Goal: Navigation & Orientation: Find specific page/section

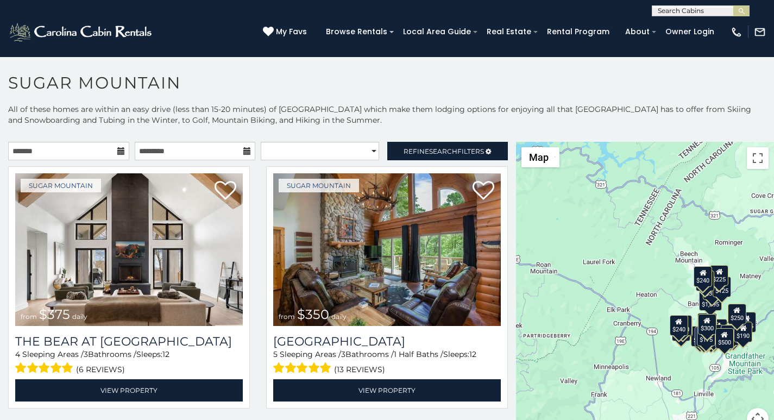
scroll to position [4, 0]
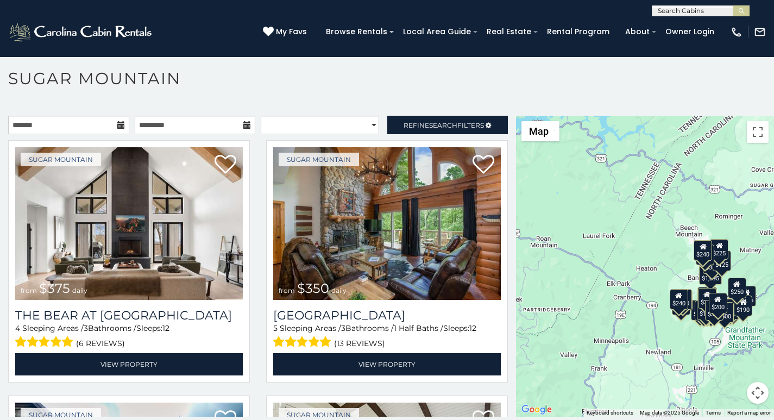
scroll to position [33, 0]
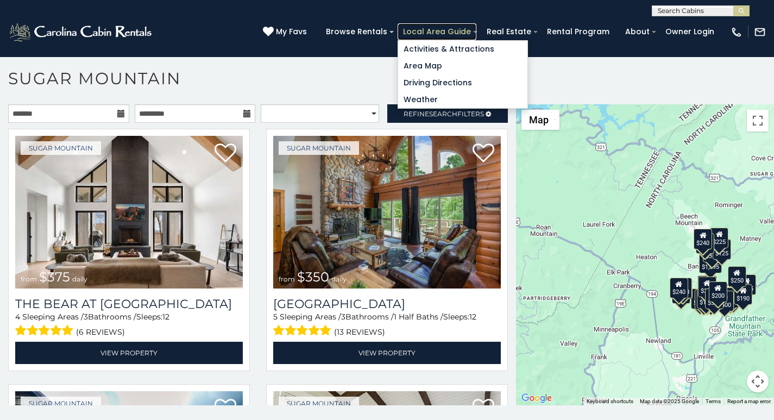
click at [457, 28] on link "Local Area Guide" at bounding box center [436, 31] width 79 height 17
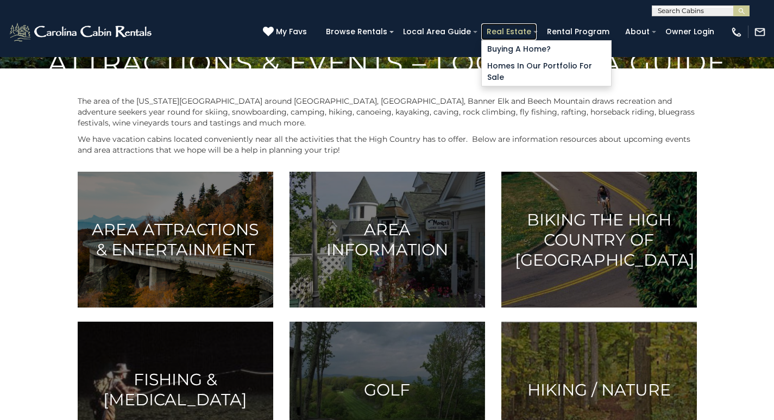
click at [525, 26] on link "Real Estate" at bounding box center [508, 31] width 55 height 17
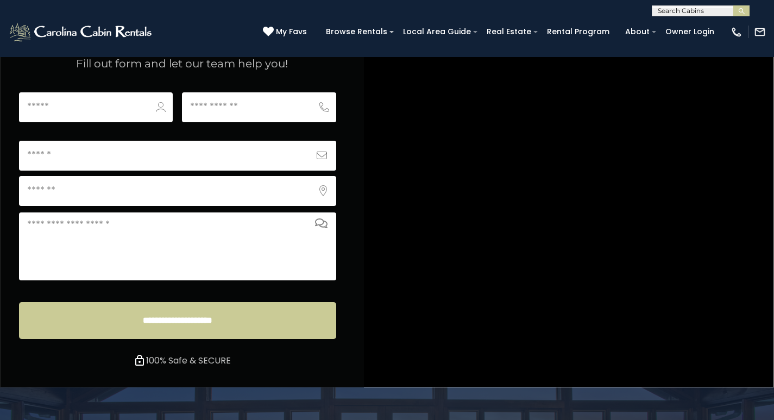
scroll to position [4173, 0]
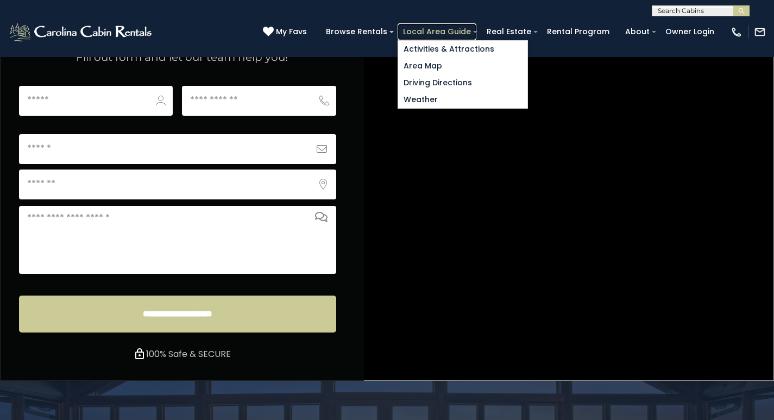
click at [458, 26] on link "Local Area Guide" at bounding box center [436, 31] width 79 height 17
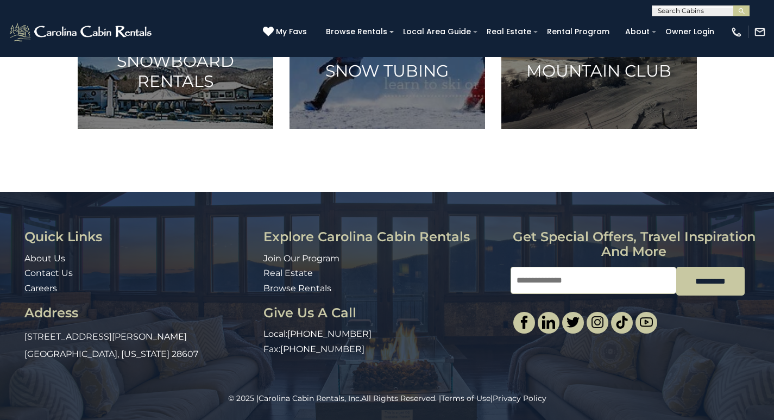
scroll to position [747, 0]
click at [276, 263] on link "Join Our Program" at bounding box center [301, 258] width 76 height 10
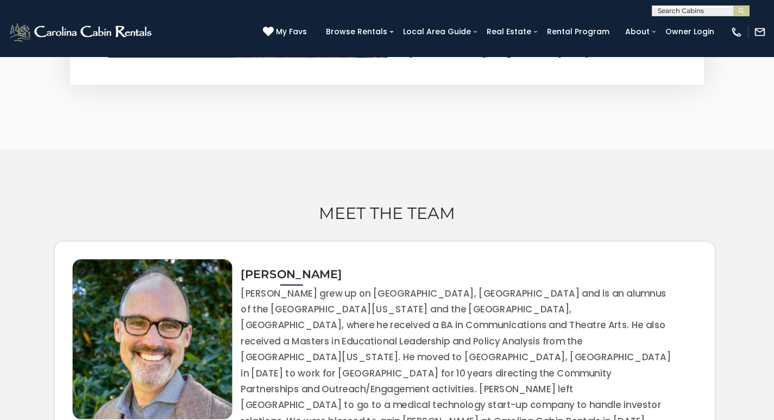
scroll to position [1960, 0]
